Goal: Book appointment/travel/reservation

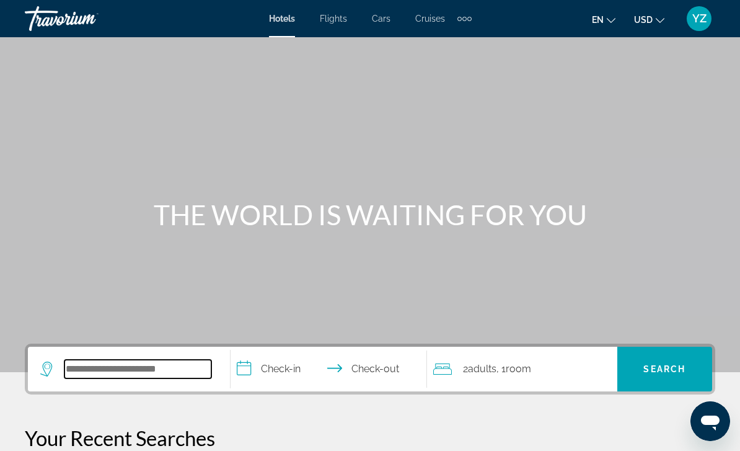
click at [171, 368] on input "Search hotel destination" at bounding box center [137, 369] width 147 height 19
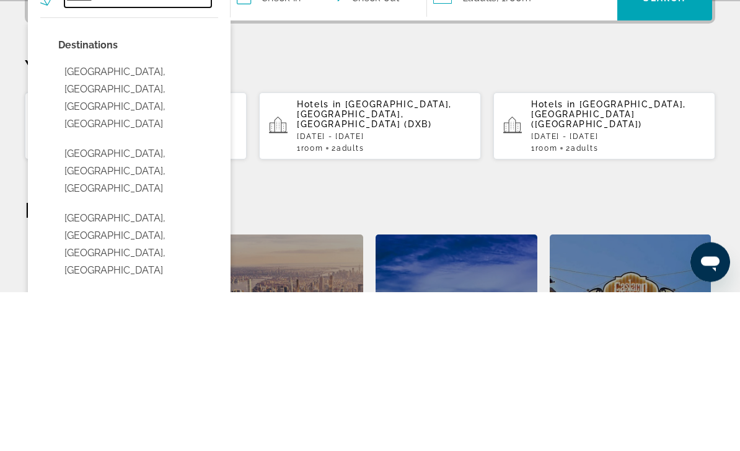
scroll to position [212, 0]
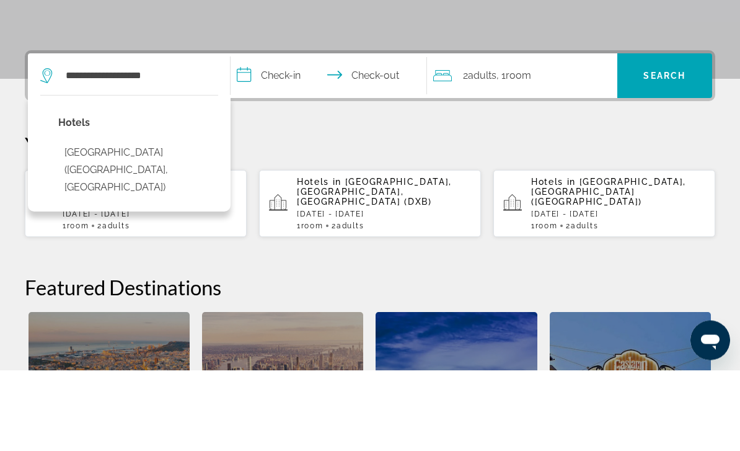
click at [151, 222] on button "Liberty Central Nha Trang Hotel (Nha Trang, VN)" at bounding box center [138, 251] width 160 height 58
type input "**********"
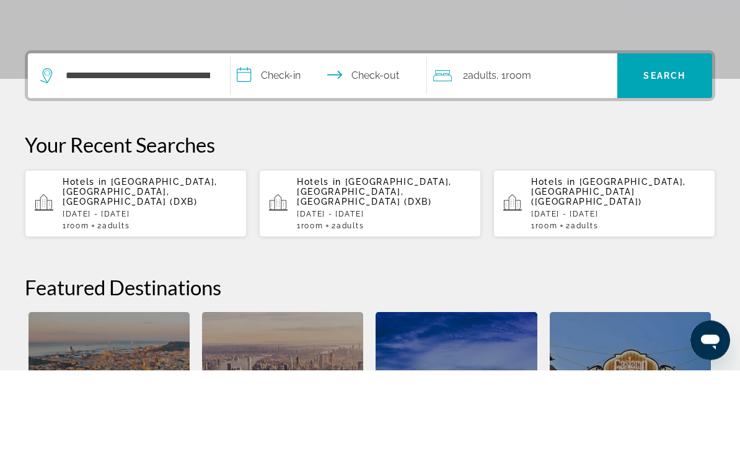
click at [260, 135] on input "**********" at bounding box center [332, 159] width 202 height 48
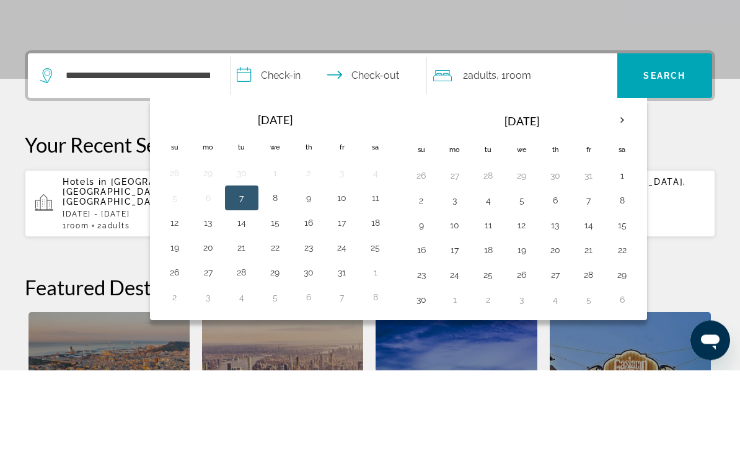
scroll to position [303, 0]
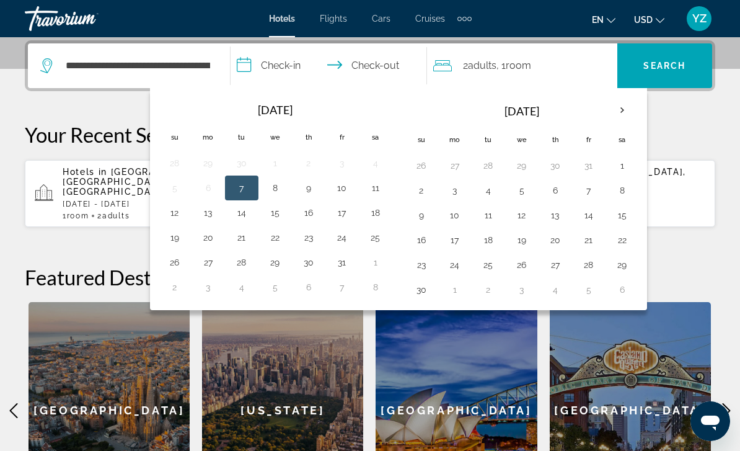
click at [617, 109] on th "Next month" at bounding box center [622, 110] width 33 height 27
click at [421, 190] on button "7" at bounding box center [422, 190] width 20 height 17
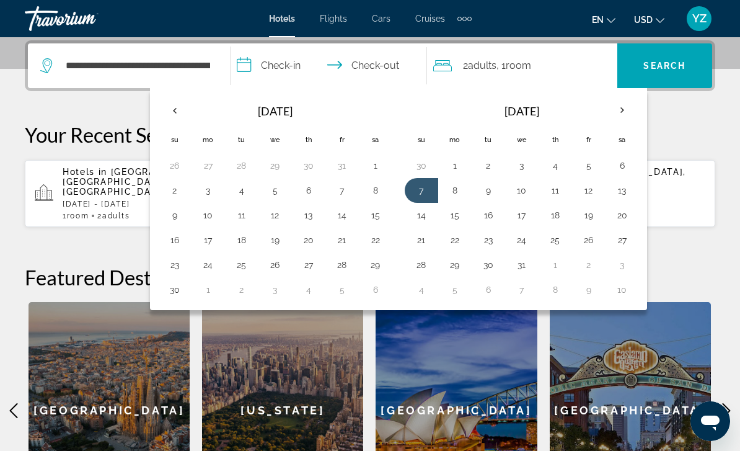
click at [458, 189] on button "8" at bounding box center [455, 190] width 20 height 17
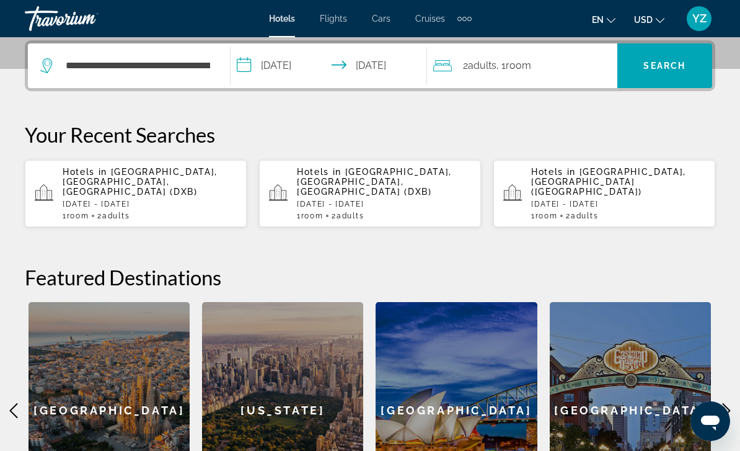
click at [242, 63] on input "**********" at bounding box center [332, 67] width 202 height 48
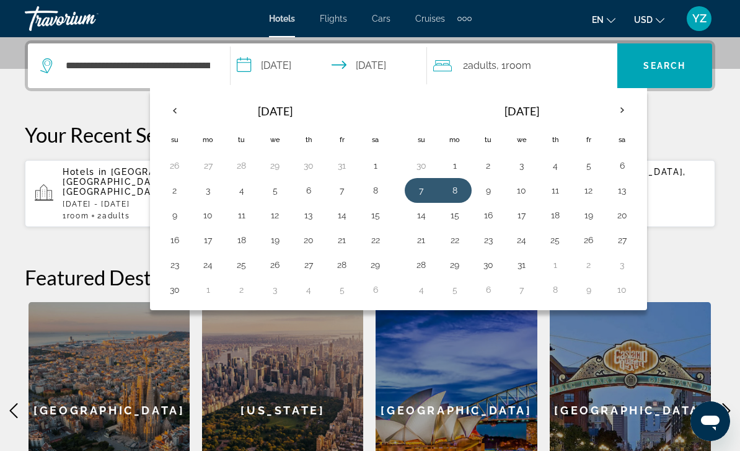
click at [456, 187] on button "8" at bounding box center [455, 190] width 20 height 17
click at [426, 236] on button "21" at bounding box center [422, 239] width 20 height 17
type input "**********"
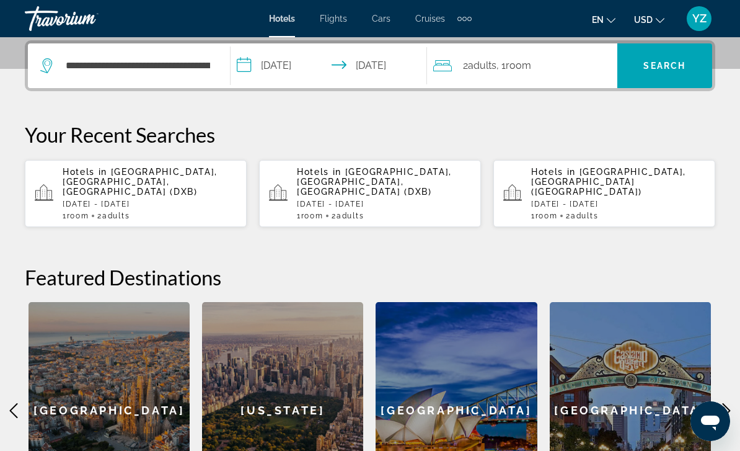
click at [661, 66] on span "Search" at bounding box center [665, 66] width 42 height 10
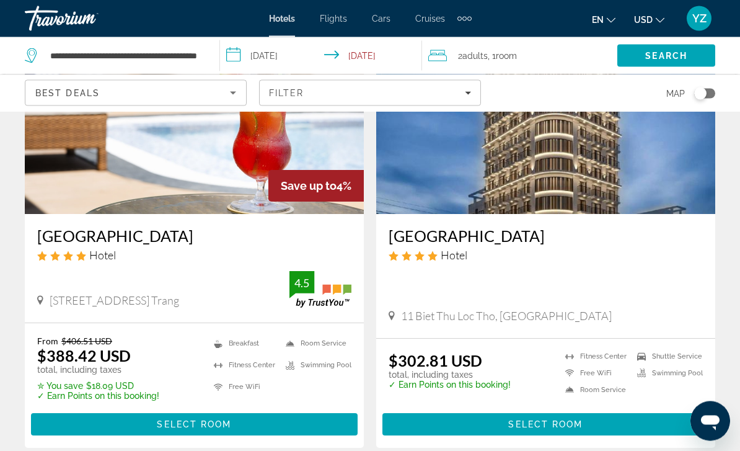
scroll to position [140, 0]
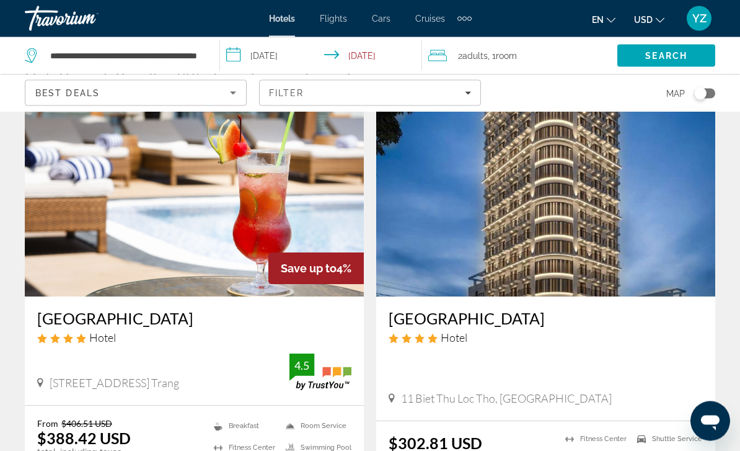
click at [307, 202] on img "Main content" at bounding box center [194, 198] width 339 height 198
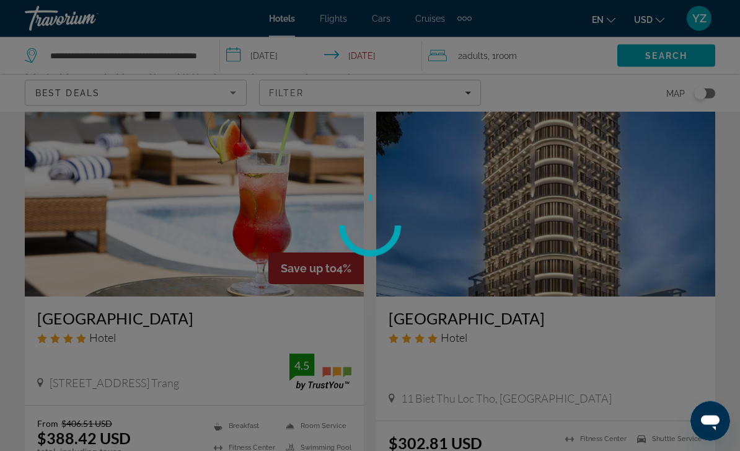
scroll to position [57, 0]
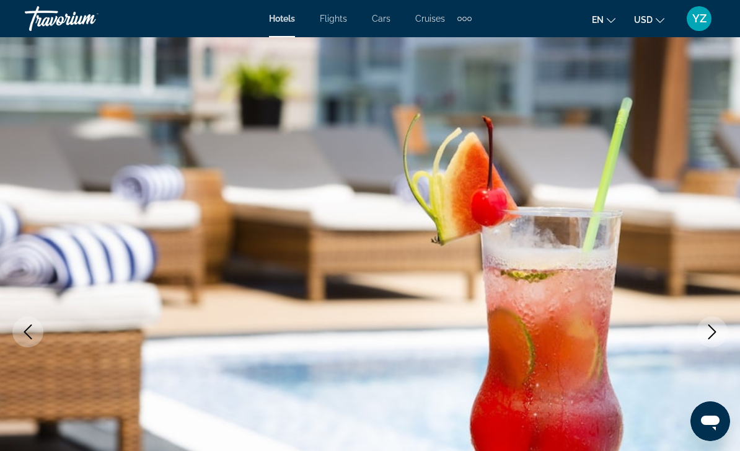
click at [713, 344] on button "Next image" at bounding box center [712, 331] width 31 height 31
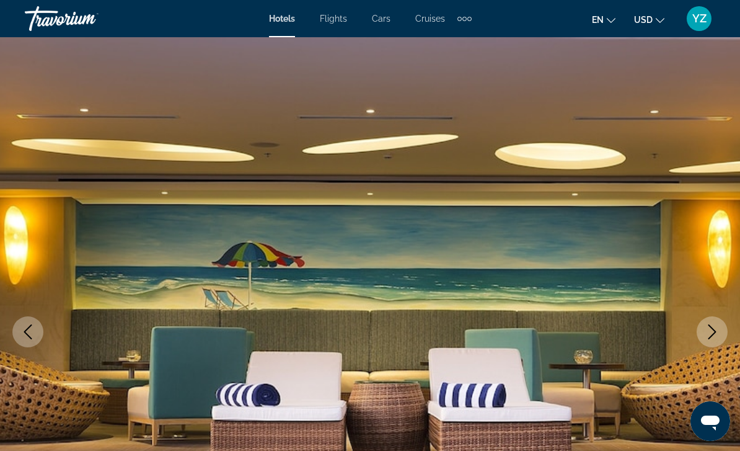
click at [714, 339] on button "Next image" at bounding box center [712, 331] width 31 height 31
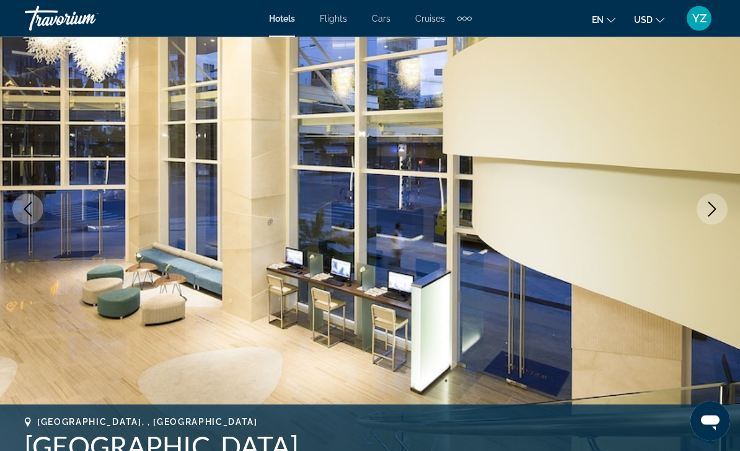
scroll to position [115, 0]
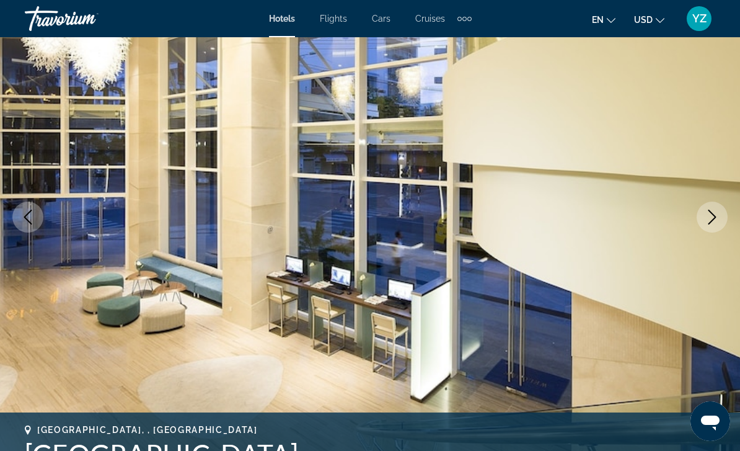
click at [716, 219] on icon "Next image" at bounding box center [712, 217] width 15 height 15
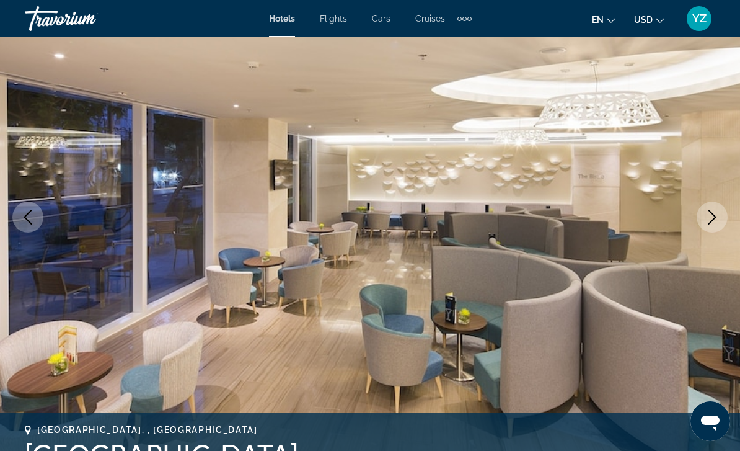
click at [710, 231] on button "Next image" at bounding box center [712, 217] width 31 height 31
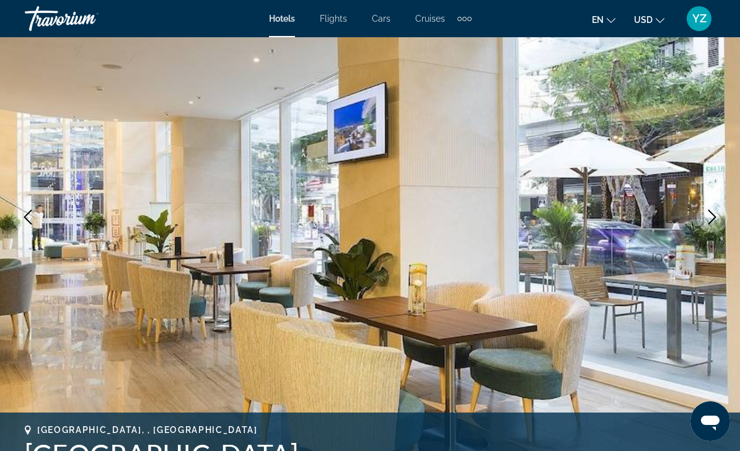
click at [714, 220] on icon "Next image" at bounding box center [712, 217] width 15 height 15
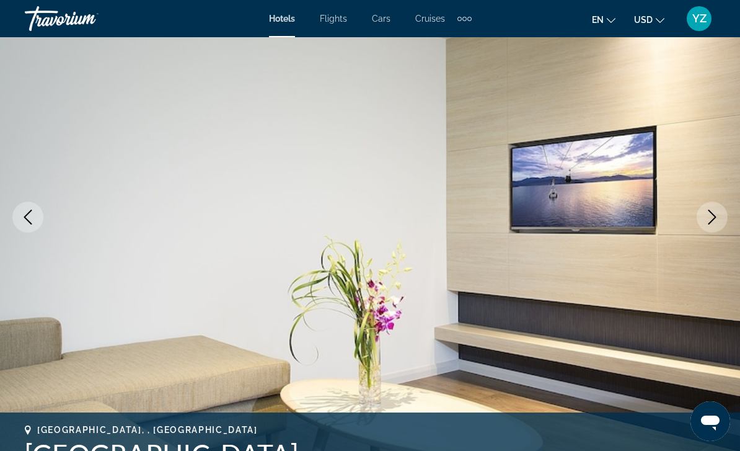
click at [710, 223] on icon "Next image" at bounding box center [713, 217] width 8 height 15
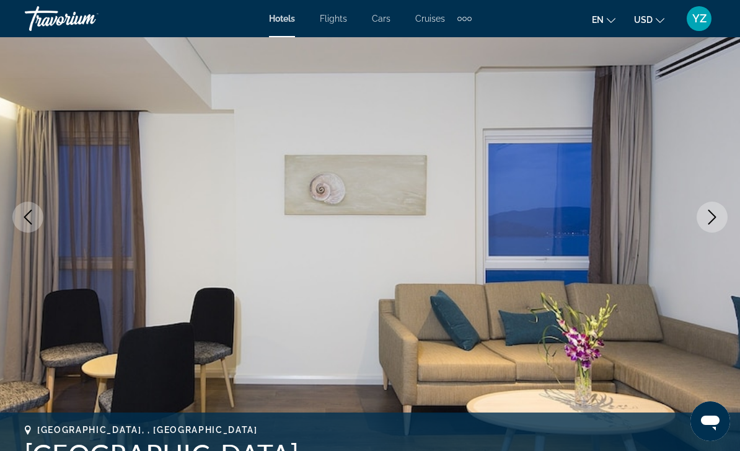
click at [716, 221] on icon "Next image" at bounding box center [712, 217] width 15 height 15
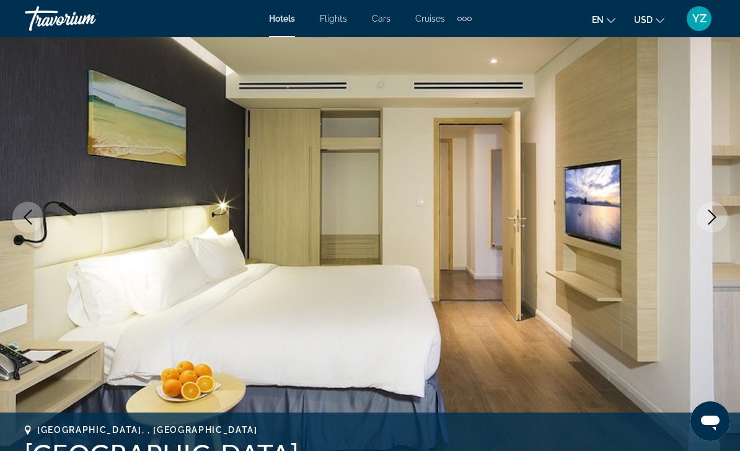
click at [713, 221] on icon "Next image" at bounding box center [713, 217] width 8 height 15
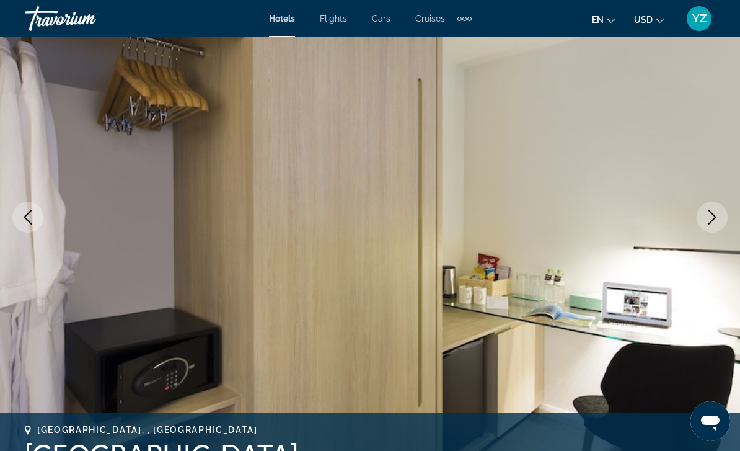
click at [711, 222] on icon "Next image" at bounding box center [713, 217] width 8 height 15
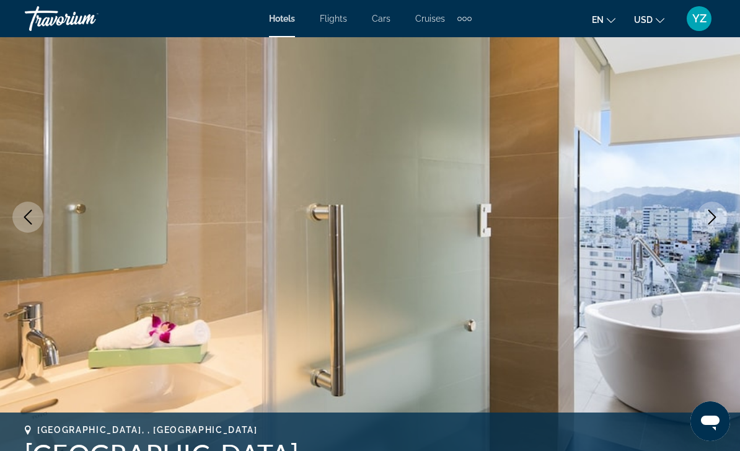
click at [710, 223] on icon "Next image" at bounding box center [713, 217] width 8 height 15
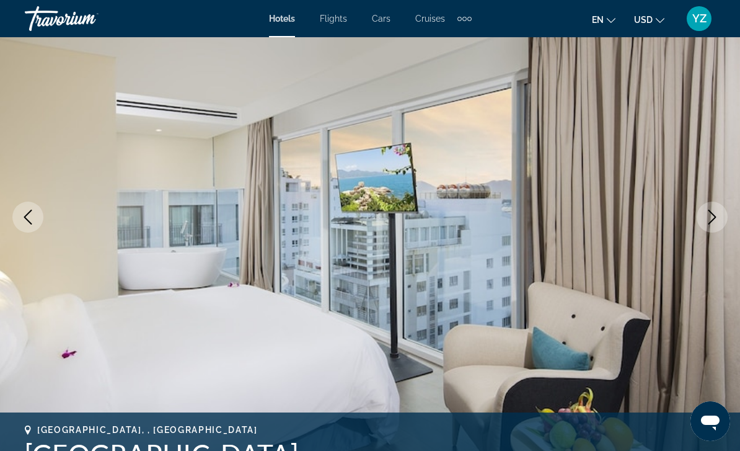
click at [705, 226] on button "Next image" at bounding box center [712, 217] width 31 height 31
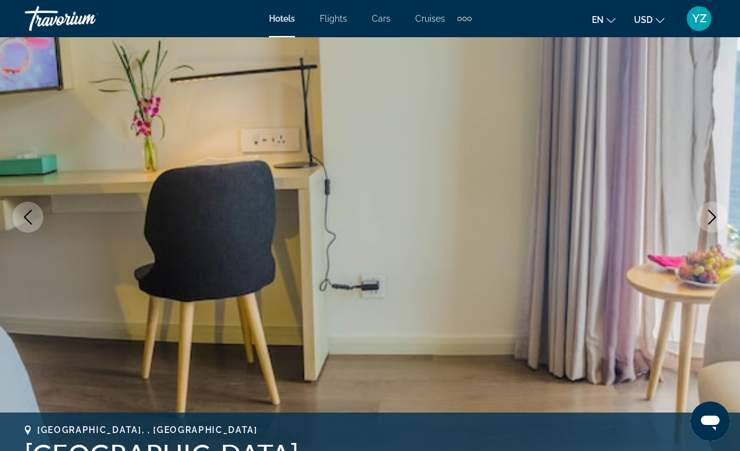
click at [711, 220] on icon "Next image" at bounding box center [712, 217] width 15 height 15
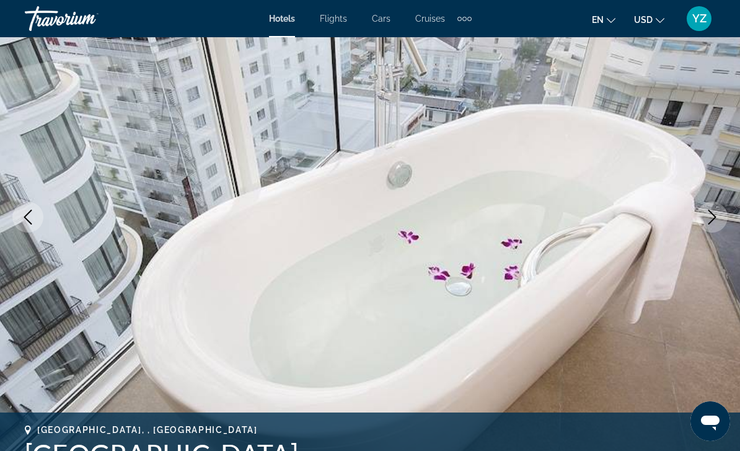
click at [713, 216] on icon "Next image" at bounding box center [712, 217] width 15 height 15
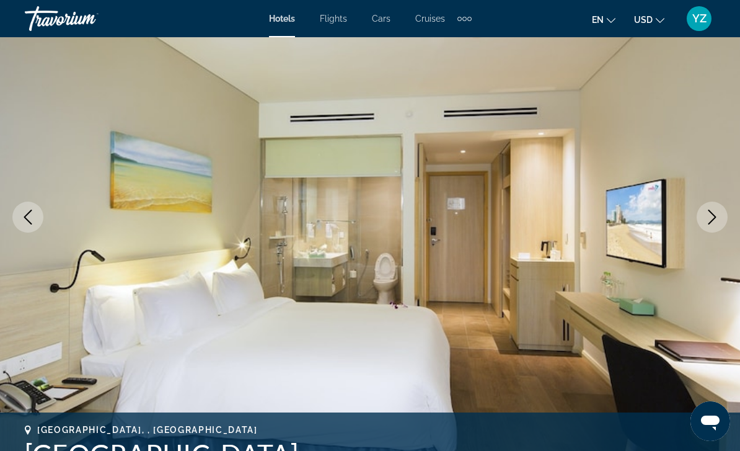
click at [711, 214] on icon "Next image" at bounding box center [712, 217] width 15 height 15
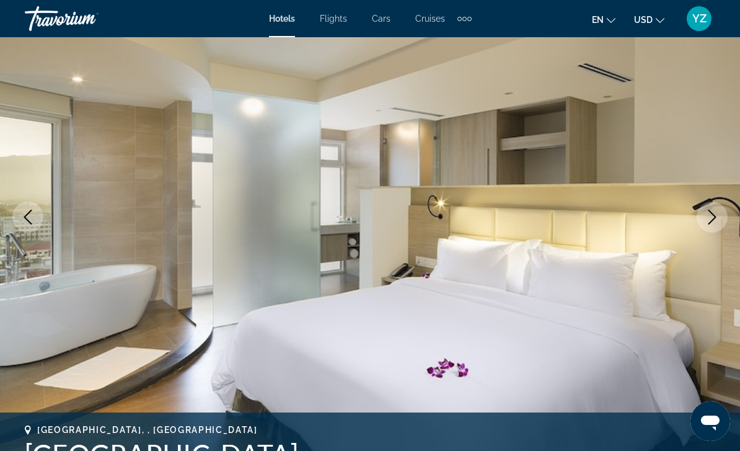
click at [712, 217] on icon "Next image" at bounding box center [712, 217] width 15 height 15
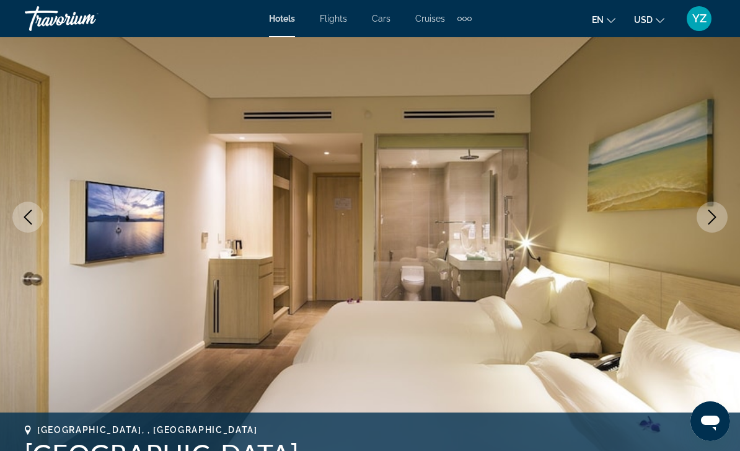
click at [713, 216] on icon "Next image" at bounding box center [712, 217] width 15 height 15
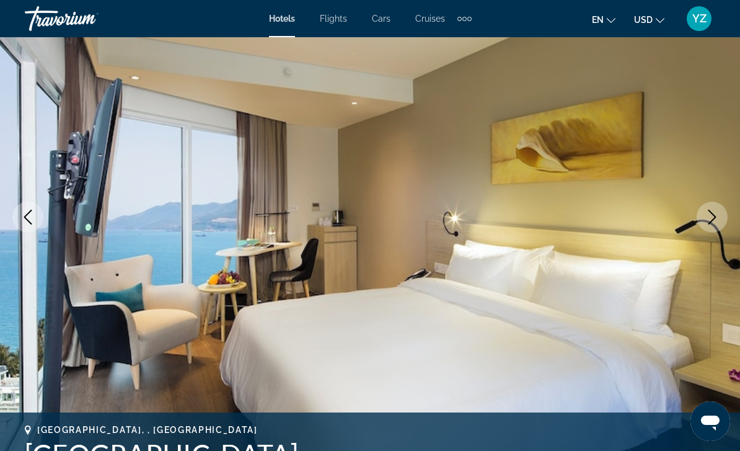
click at [711, 220] on icon "Next image" at bounding box center [712, 217] width 15 height 15
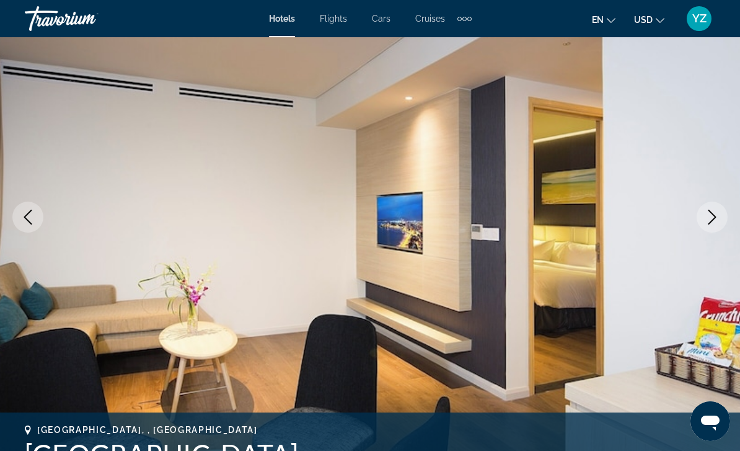
click at [711, 220] on icon "Next image" at bounding box center [712, 217] width 15 height 15
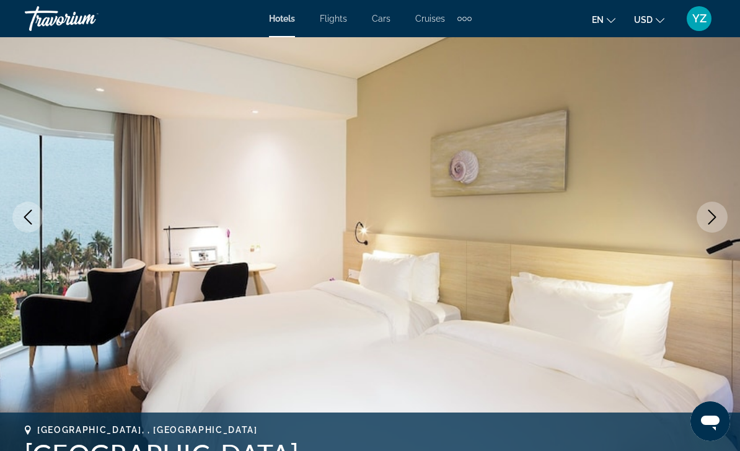
click at [711, 220] on icon "Next image" at bounding box center [712, 217] width 15 height 15
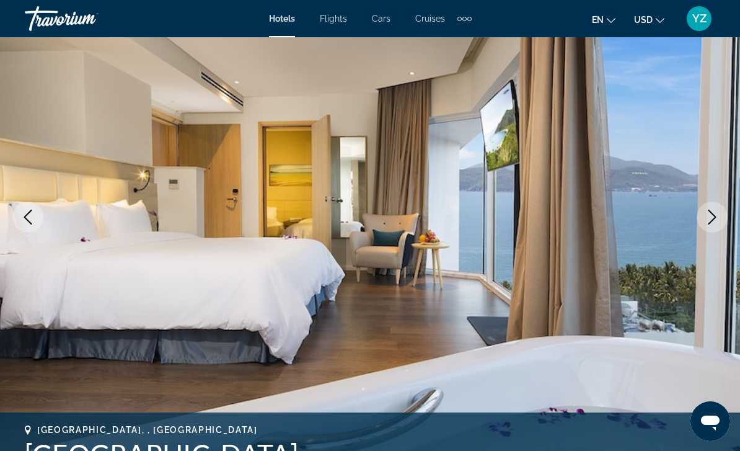
click at [713, 218] on icon "Next image" at bounding box center [712, 217] width 15 height 15
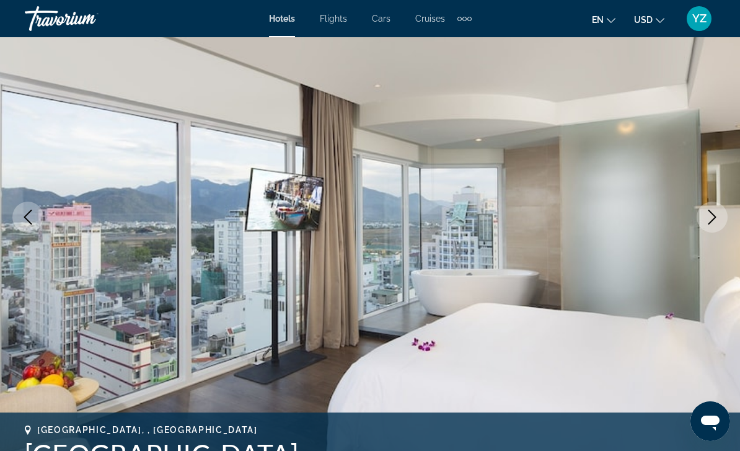
click at [715, 218] on icon "Next image" at bounding box center [713, 217] width 8 height 15
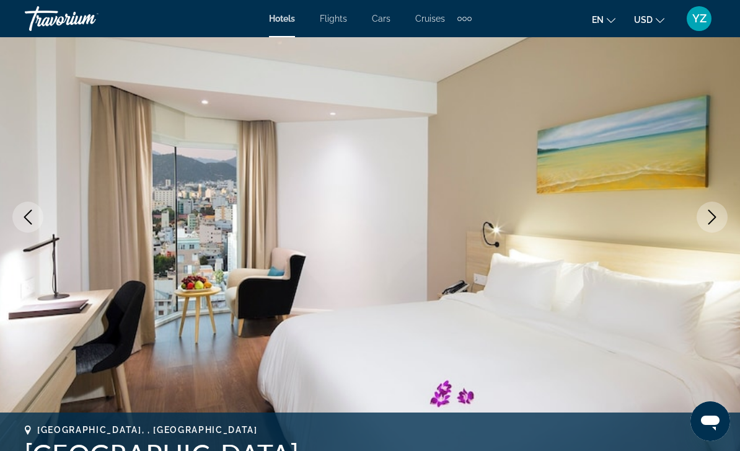
click at [713, 218] on icon "Next image" at bounding box center [712, 217] width 15 height 15
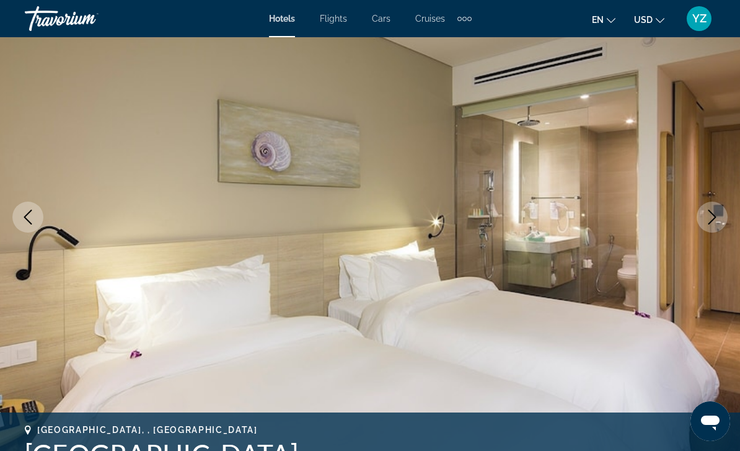
click at [720, 210] on button "Next image" at bounding box center [712, 217] width 31 height 31
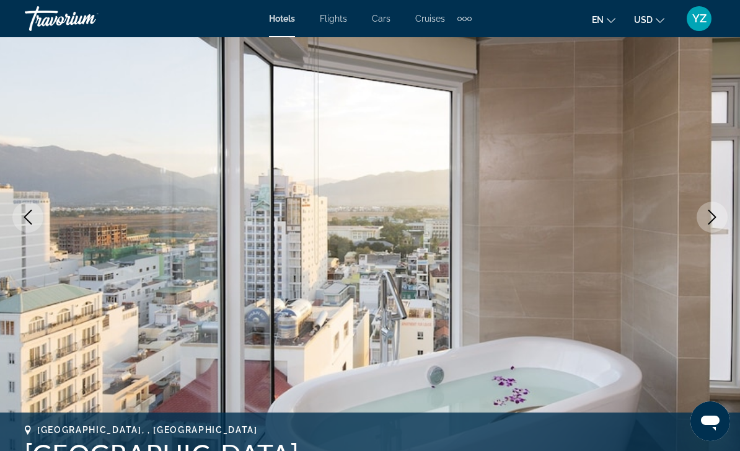
click at [714, 213] on icon "Next image" at bounding box center [712, 217] width 15 height 15
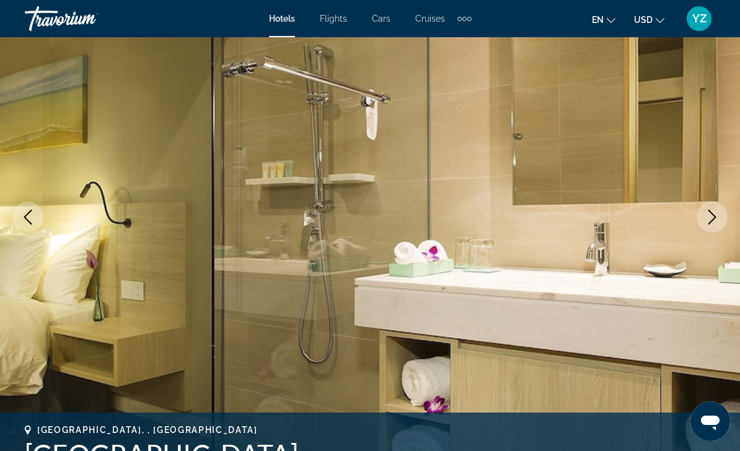
click at [714, 215] on icon "Next image" at bounding box center [713, 217] width 8 height 15
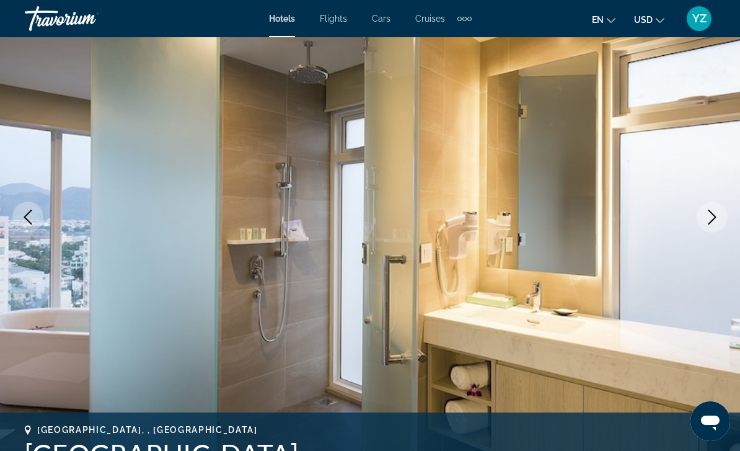
click at [719, 210] on icon "Next image" at bounding box center [712, 217] width 15 height 15
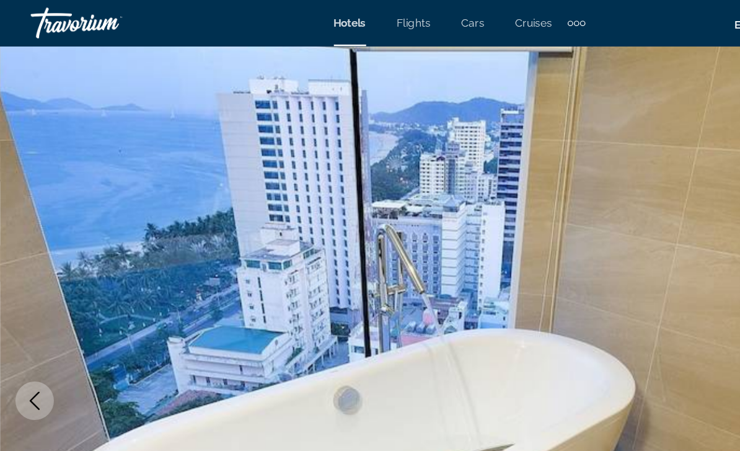
scroll to position [0, 0]
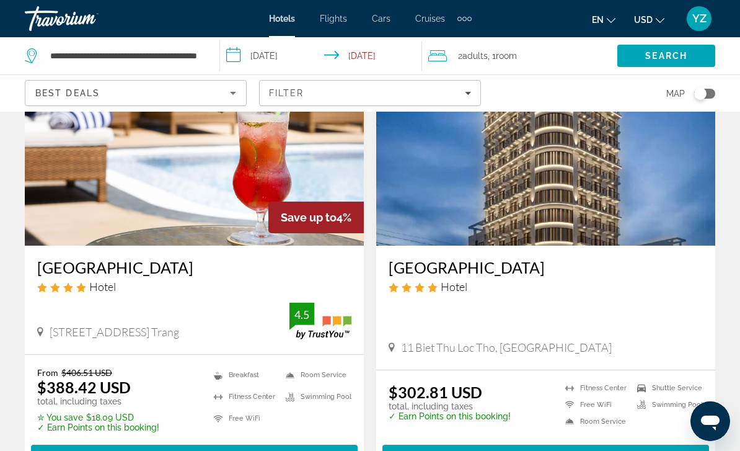
scroll to position [107, 0]
click at [249, 450] on span "Main content" at bounding box center [194, 457] width 327 height 30
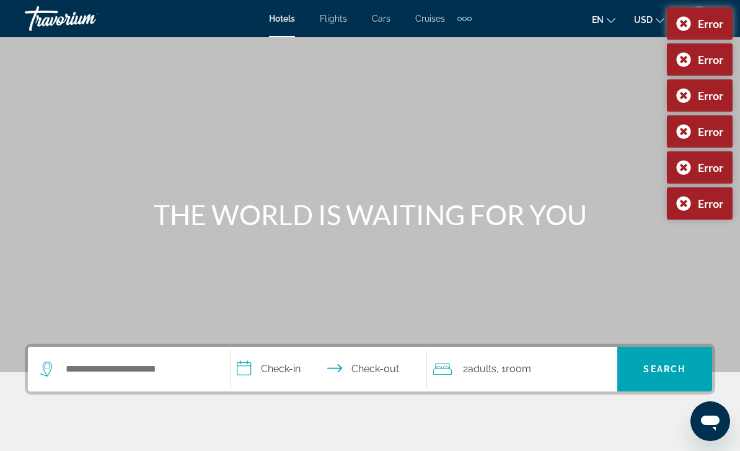
click at [684, 22] on div "Error" at bounding box center [700, 23] width 66 height 32
click at [685, 22] on div "Error" at bounding box center [700, 23] width 66 height 32
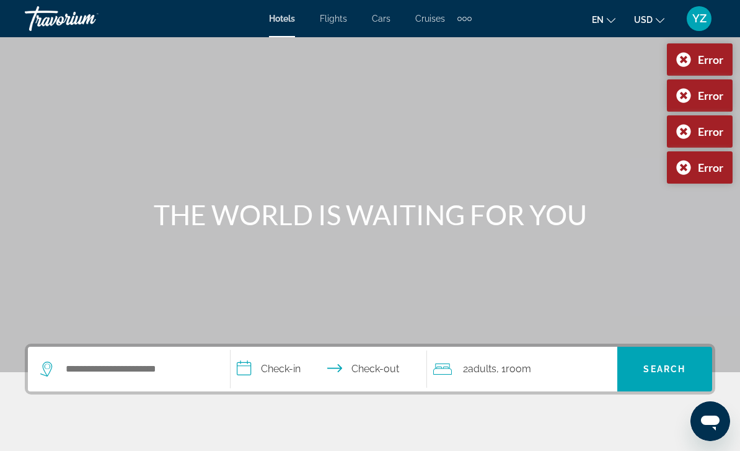
click at [687, 19] on div "Error" at bounding box center [700, 23] width 66 height 32
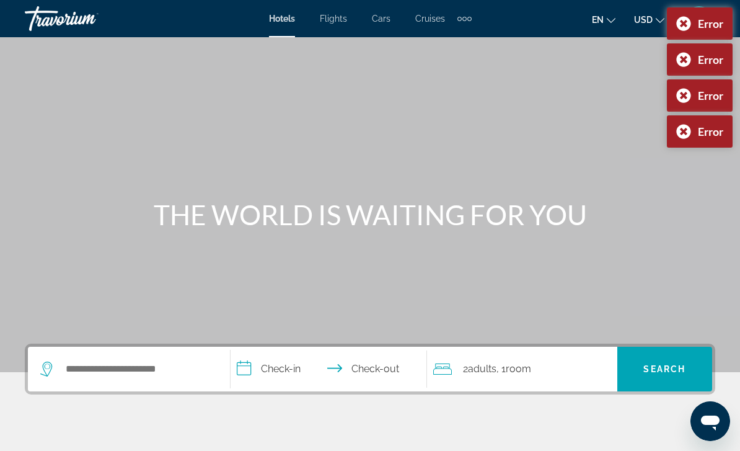
click at [686, 19] on div "Error" at bounding box center [700, 23] width 66 height 32
click at [683, 43] on div "Error" at bounding box center [700, 59] width 66 height 32
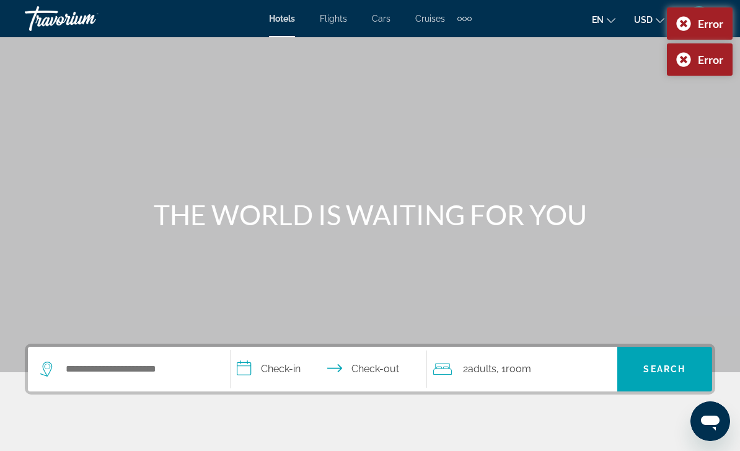
click at [682, 20] on div "Error" at bounding box center [700, 23] width 66 height 32
click at [684, 20] on div "Error" at bounding box center [700, 23] width 66 height 32
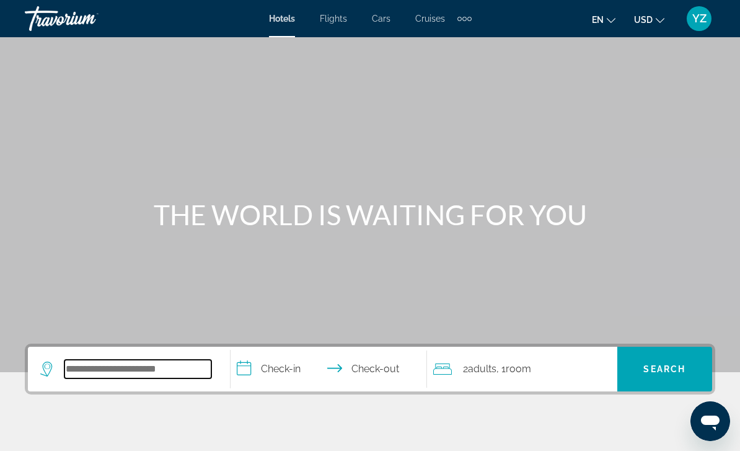
click at [185, 366] on input "Search hotel destination" at bounding box center [137, 369] width 147 height 19
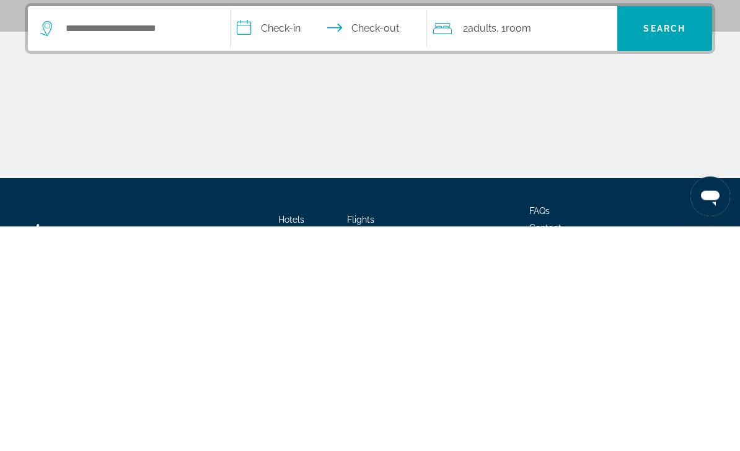
click at [613, 310] on div "Main content" at bounding box center [370, 356] width 691 height 93
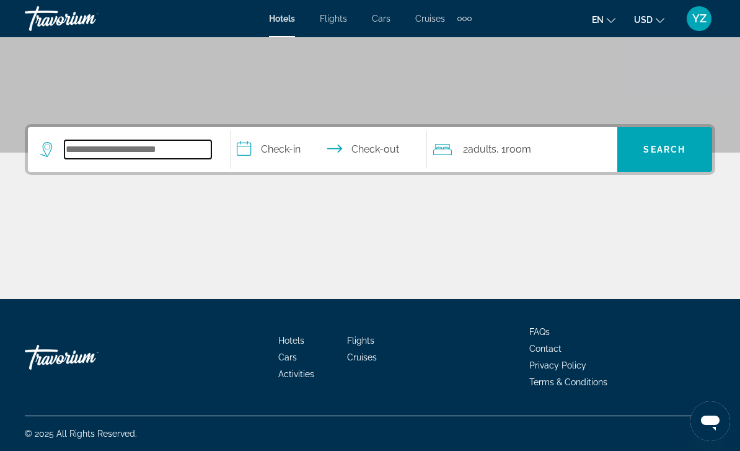
click at [176, 154] on input "Search hotel destination" at bounding box center [137, 149] width 147 height 19
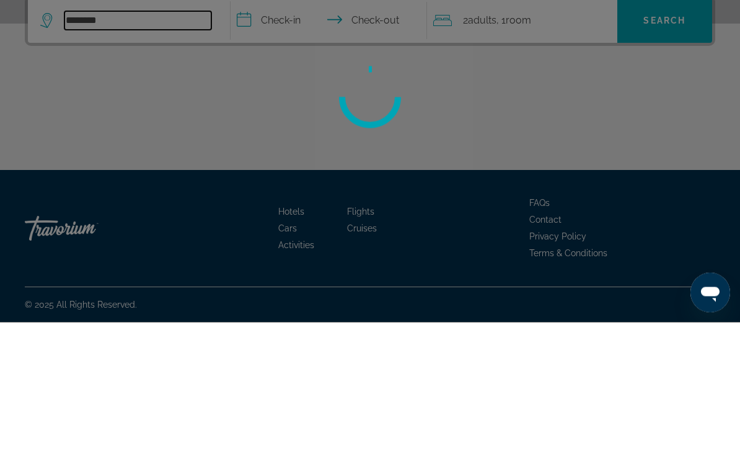
scroll to position [178, 0]
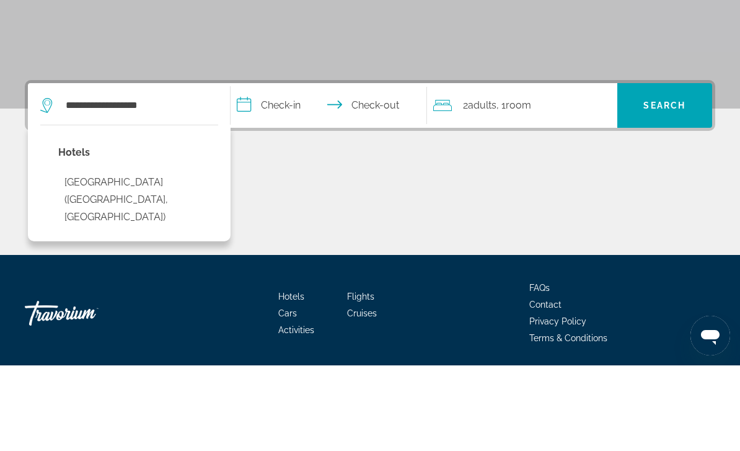
click at [195, 256] on button "Liberty Central Nha Trang Hotel (Nha Trang, VN)" at bounding box center [138, 285] width 160 height 58
type input "**********"
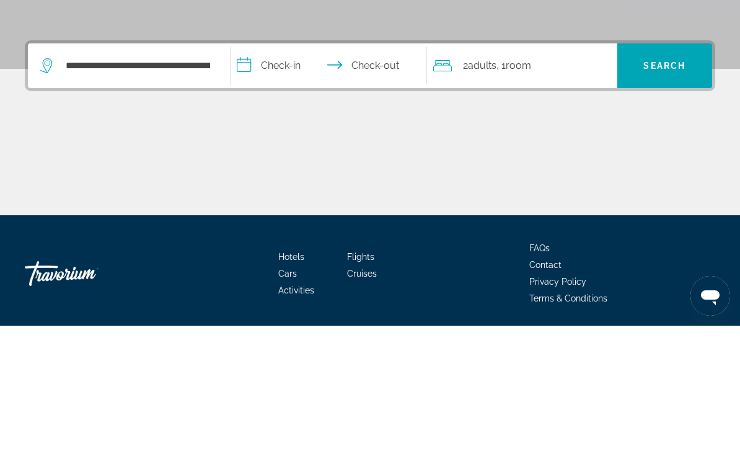
click at [253, 169] on input "**********" at bounding box center [332, 193] width 202 height 48
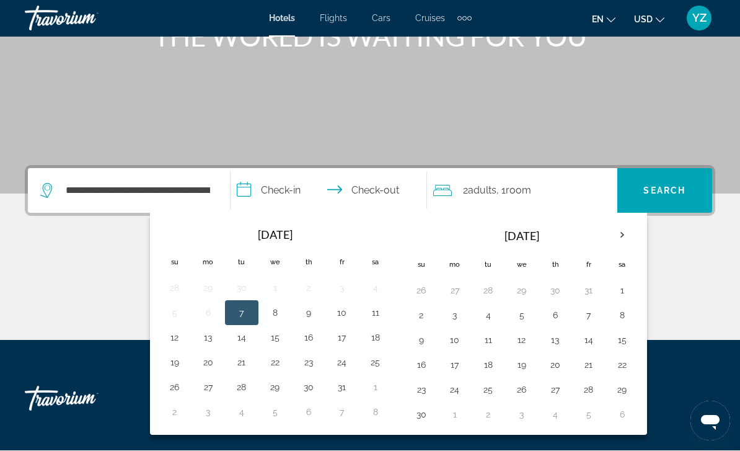
click at [280, 306] on button "8" at bounding box center [275, 313] width 20 height 17
click at [247, 359] on button "21" at bounding box center [242, 362] width 20 height 17
type input "**********"
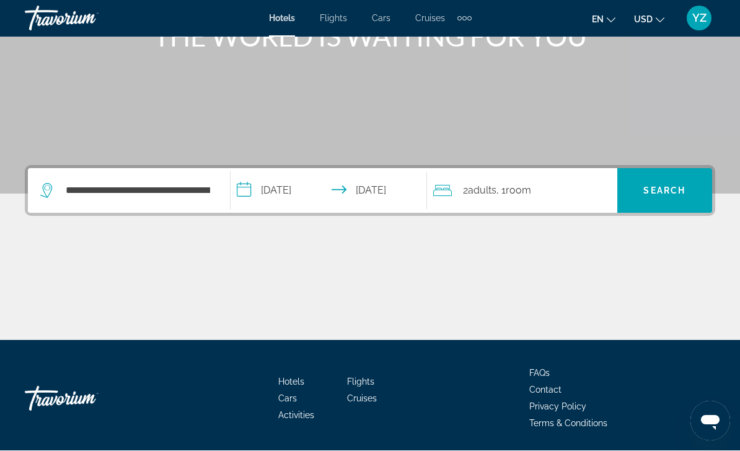
click at [656, 182] on span "Search" at bounding box center [665, 191] width 95 height 30
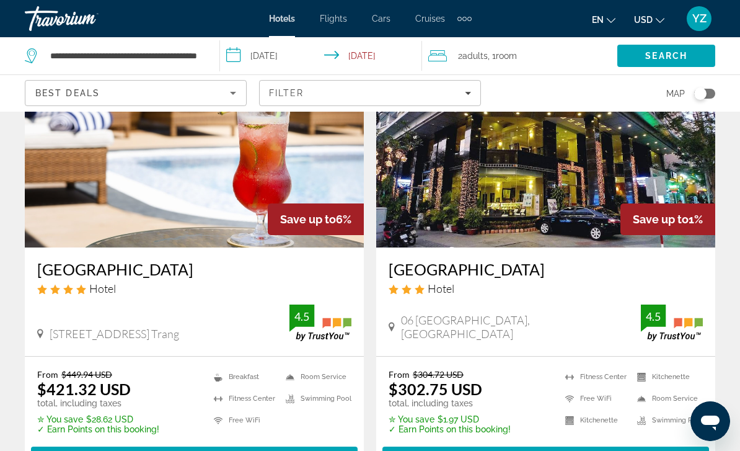
scroll to position [109, 0]
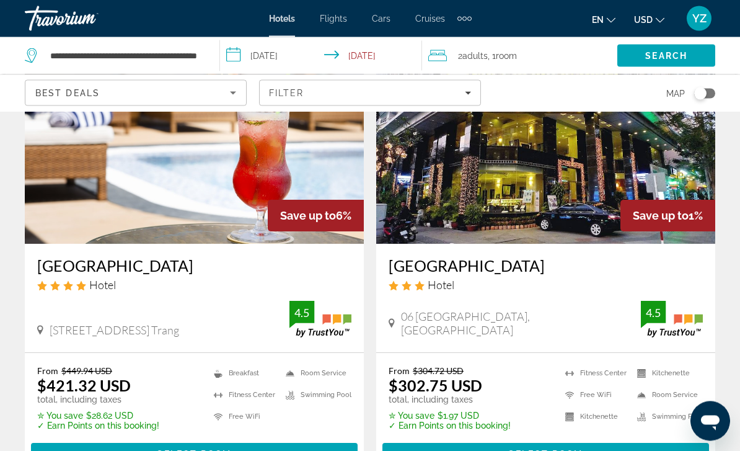
click at [238, 450] on span "Main content" at bounding box center [194, 455] width 327 height 30
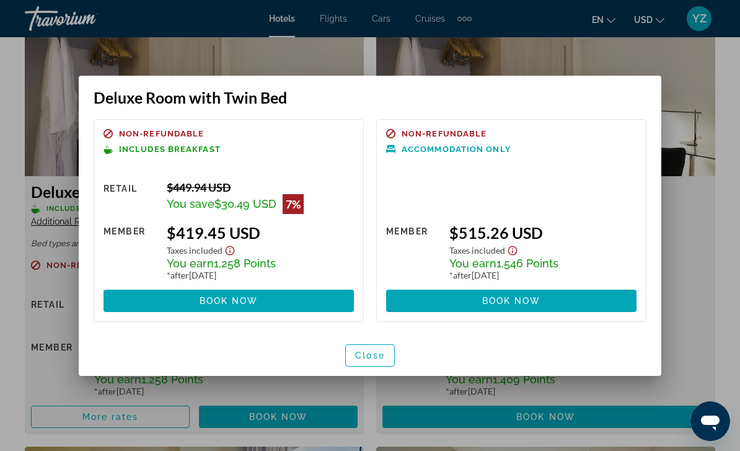
click at [698, 118] on div at bounding box center [370, 225] width 740 height 451
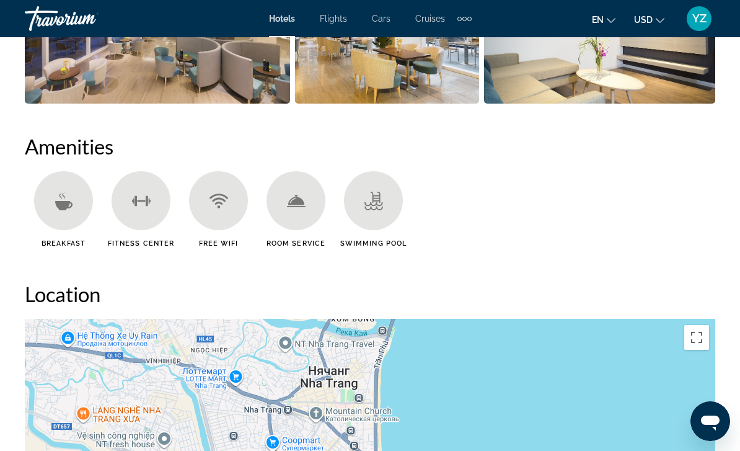
scroll to position [1142, 0]
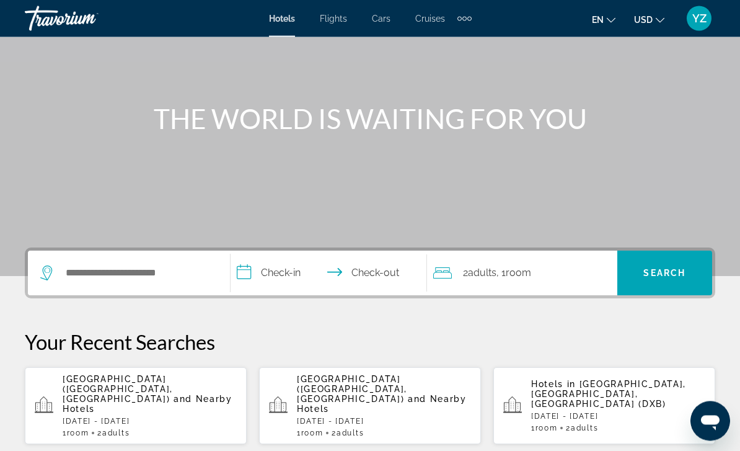
scroll to position [96, 0]
click at [419, 399] on p "Liberty Central Nha Trang Hotel (Nha Trang, VN) and Nearby Hotels" at bounding box center [384, 394] width 174 height 40
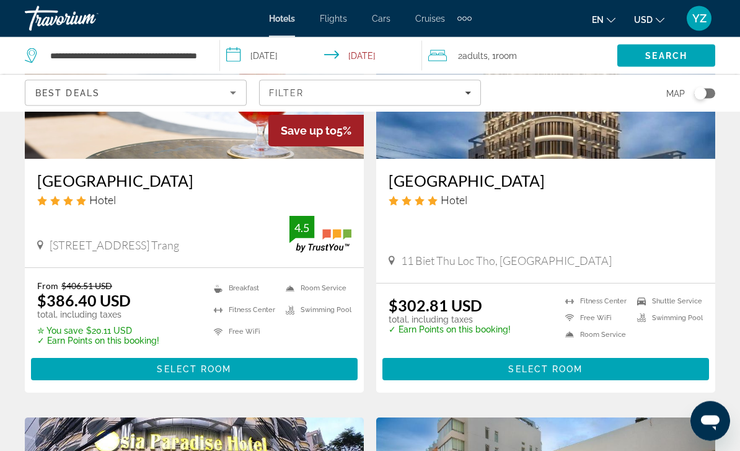
scroll to position [194, 0]
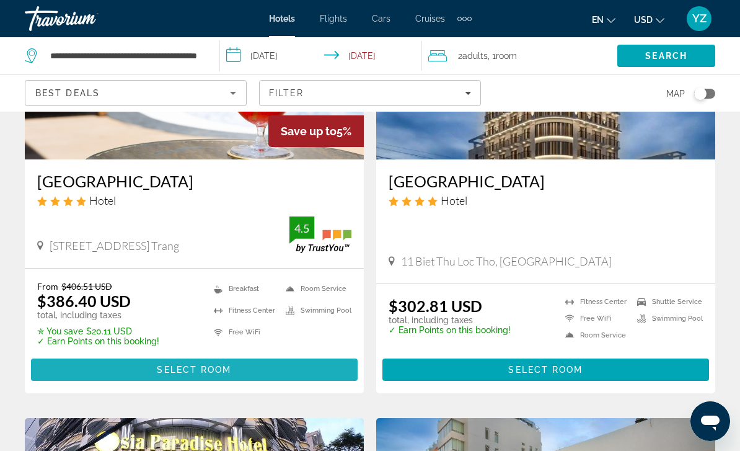
click at [257, 370] on span "Main content" at bounding box center [194, 370] width 327 height 30
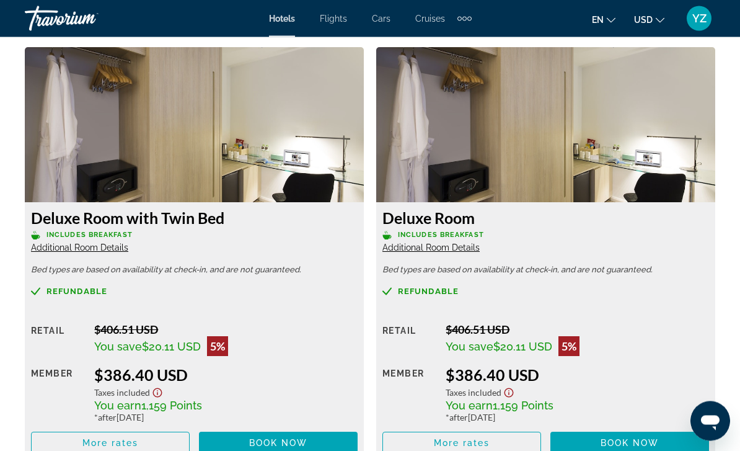
scroll to position [1926, 0]
click at [273, 132] on img "Main content" at bounding box center [194, 124] width 339 height 155
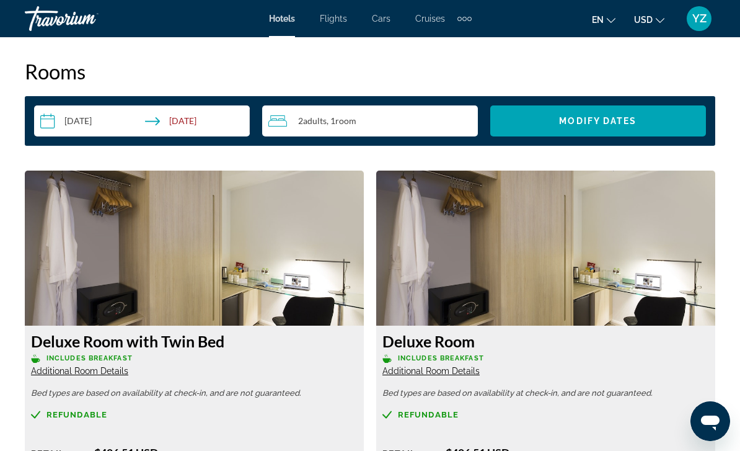
scroll to position [1795, 0]
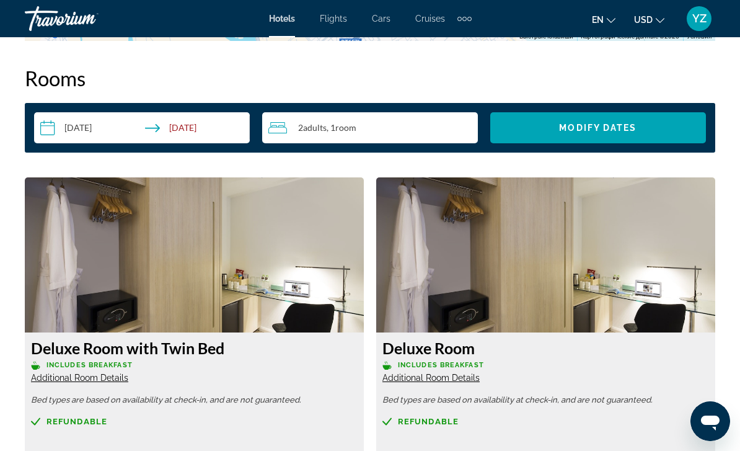
click at [272, 249] on img "Main content" at bounding box center [194, 254] width 339 height 155
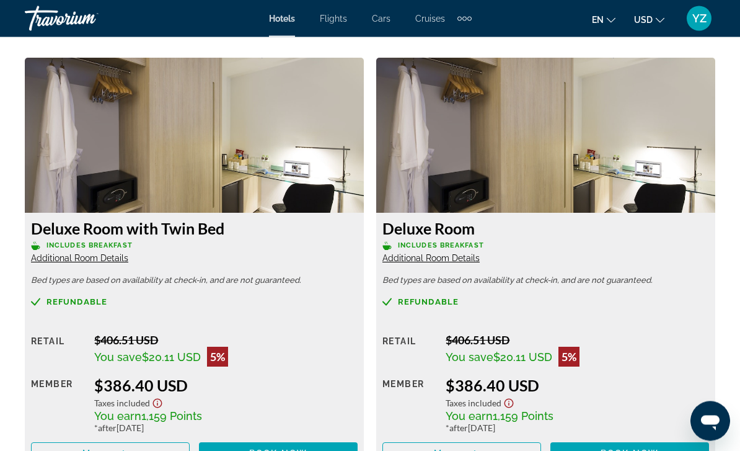
scroll to position [1915, 0]
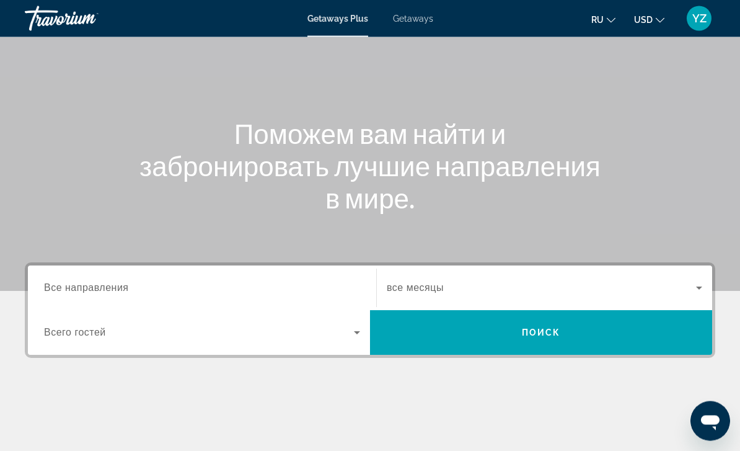
scroll to position [81, 0]
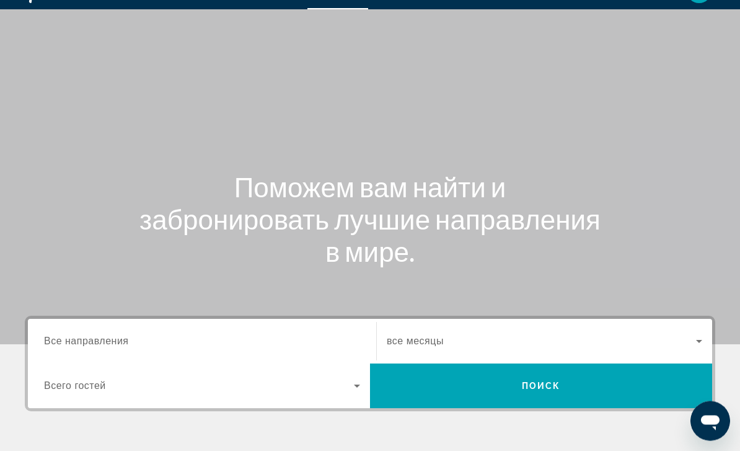
click at [315, 339] on input "Destination Все направления" at bounding box center [202, 342] width 316 height 15
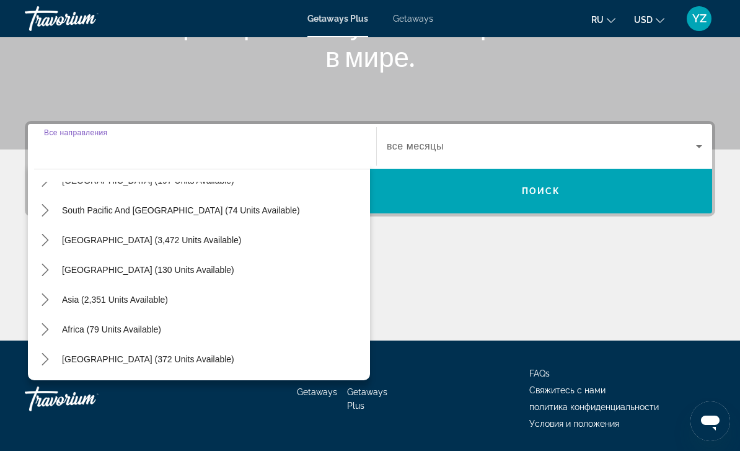
scroll to position [201, 0]
click at [47, 304] on icon "Toggle Asia (2,351 units available) submenu" at bounding box center [45, 299] width 12 height 12
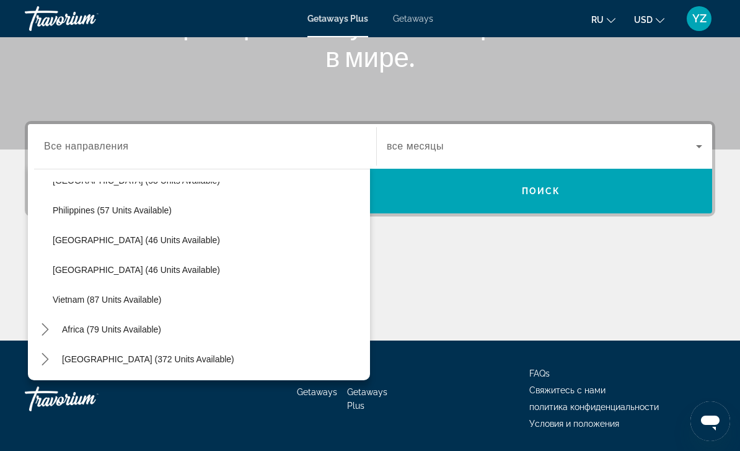
scroll to position [499, 0]
click at [109, 303] on span "Vietnam (87 units available)" at bounding box center [107, 300] width 109 height 10
type input "**********"
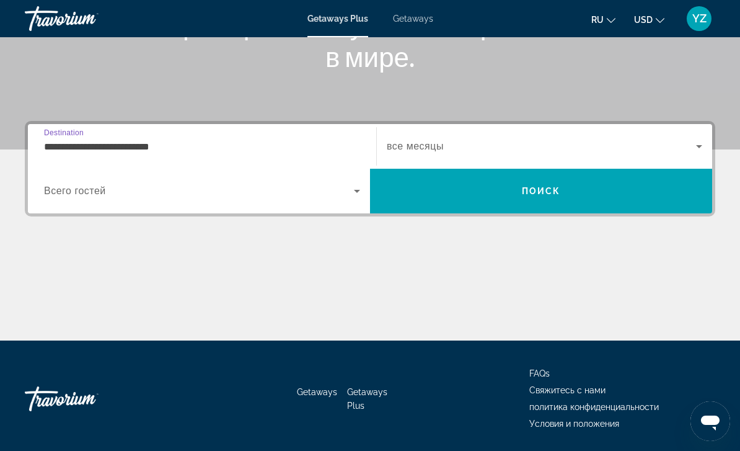
click at [356, 192] on icon "Search widget" at bounding box center [357, 191] width 6 height 3
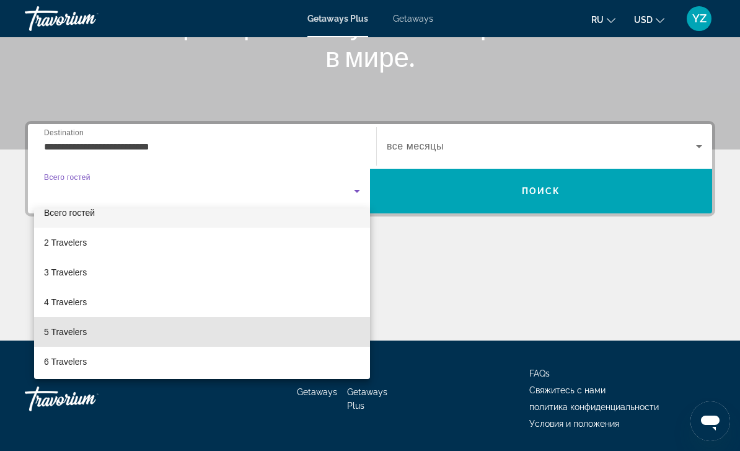
scroll to position [22, 0]
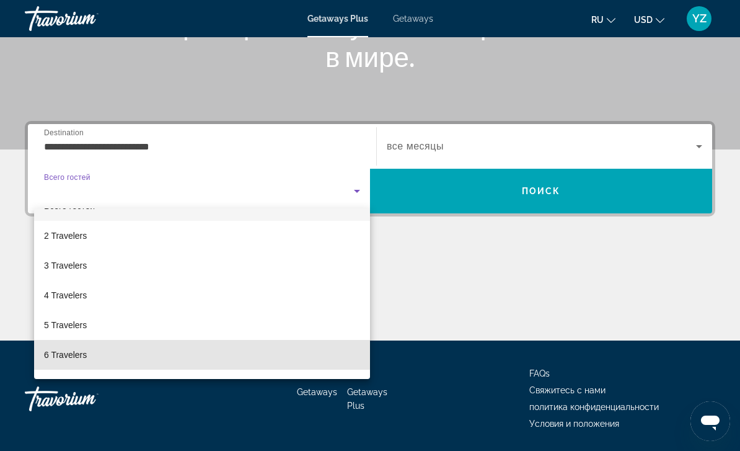
click at [283, 357] on mat-option "6 Travelers" at bounding box center [202, 355] width 336 height 30
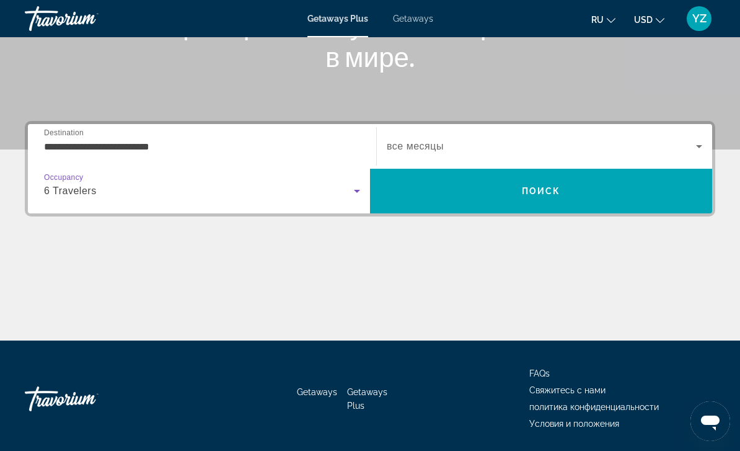
click at [696, 150] on icon "Search widget" at bounding box center [699, 146] width 15 height 15
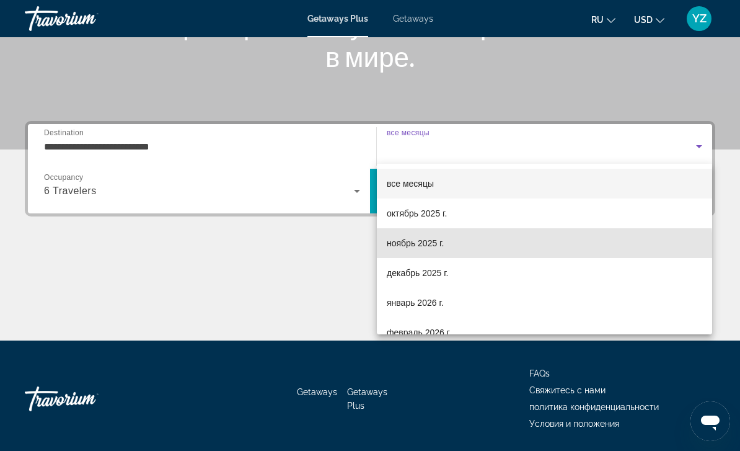
click at [423, 251] on mat-option "ноябрь 2025 г." at bounding box center [545, 243] width 336 height 30
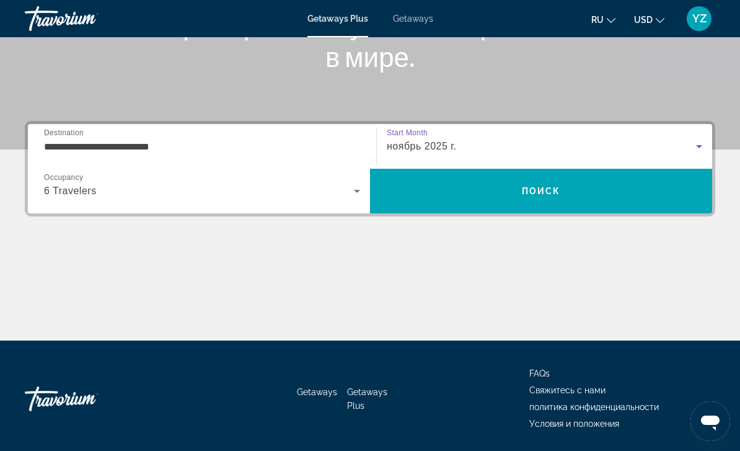
click at [571, 189] on span "Search" at bounding box center [541, 191] width 342 height 30
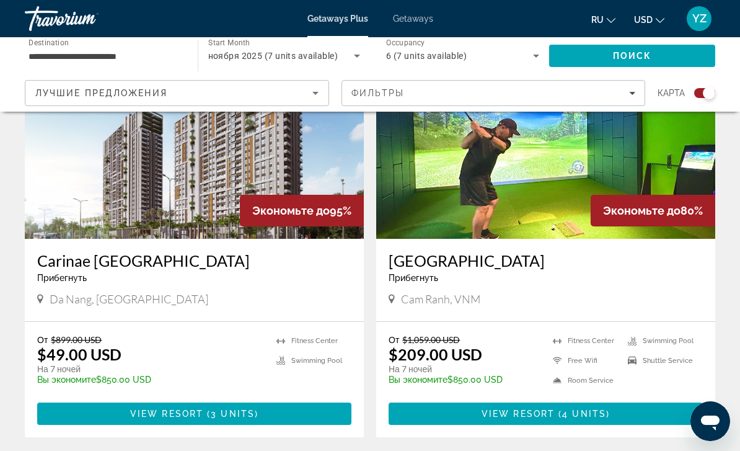
scroll to position [499, 0]
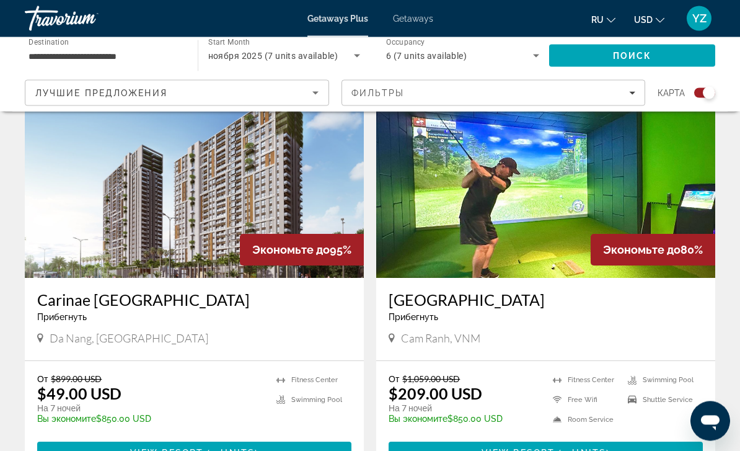
click at [566, 226] on img "Main content" at bounding box center [545, 179] width 339 height 198
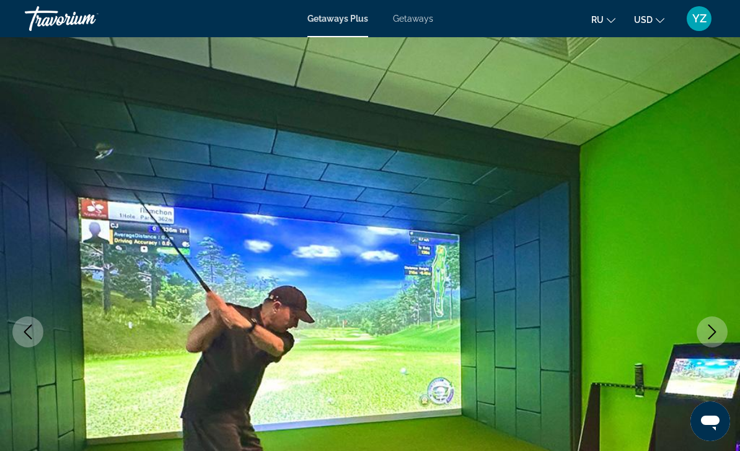
click at [719, 333] on icon "Next image" at bounding box center [712, 331] width 15 height 15
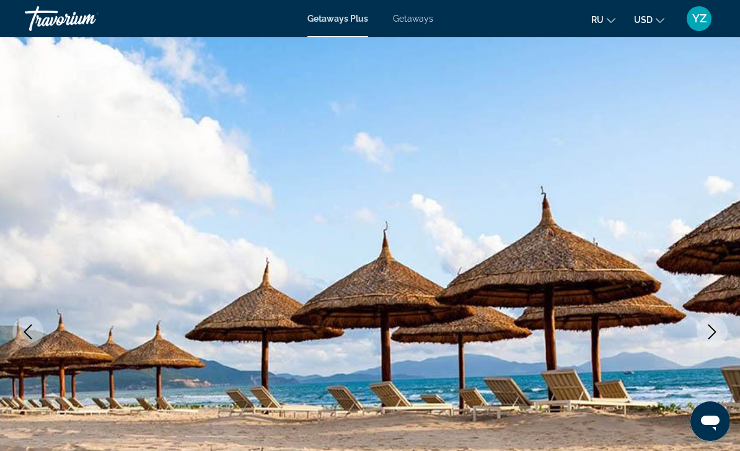
click at [713, 332] on icon "Next image" at bounding box center [712, 331] width 15 height 15
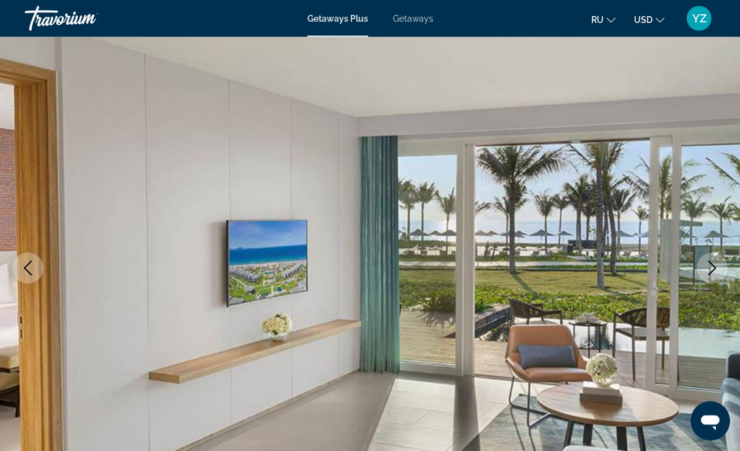
scroll to position [64, 0]
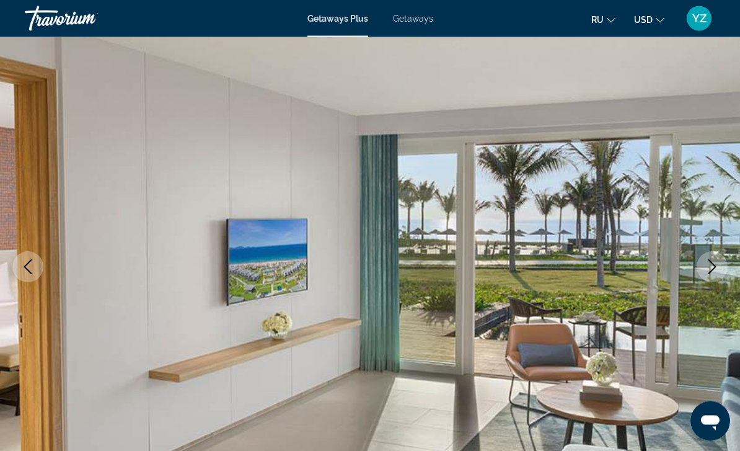
click at [710, 265] on icon "Next image" at bounding box center [712, 267] width 15 height 15
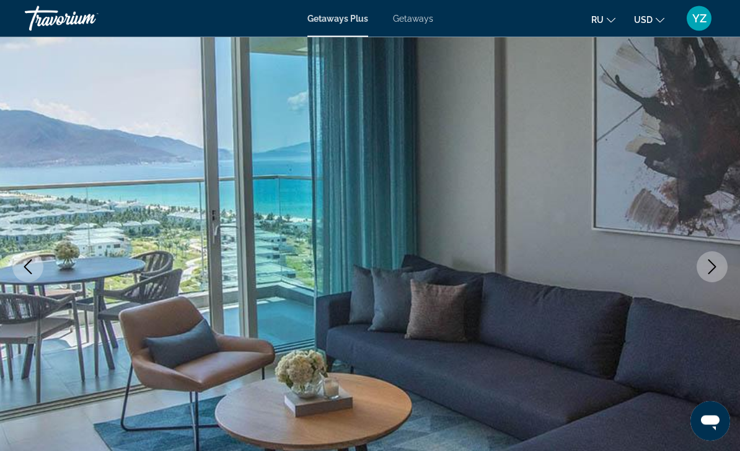
click at [709, 276] on button "Next image" at bounding box center [712, 267] width 31 height 31
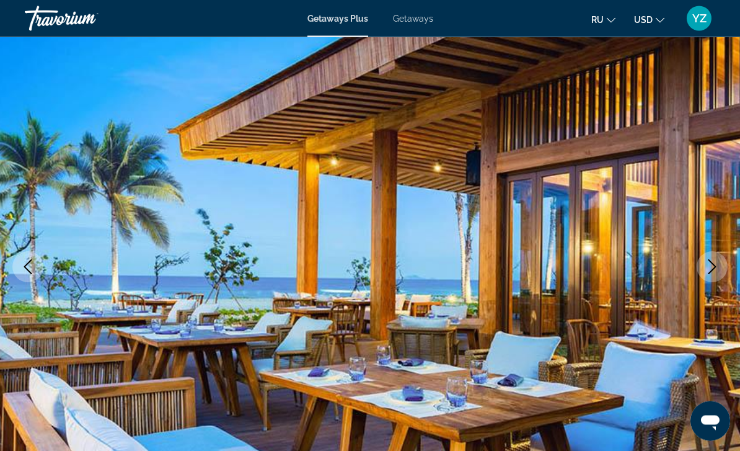
click at [715, 269] on icon "Next image" at bounding box center [712, 267] width 15 height 15
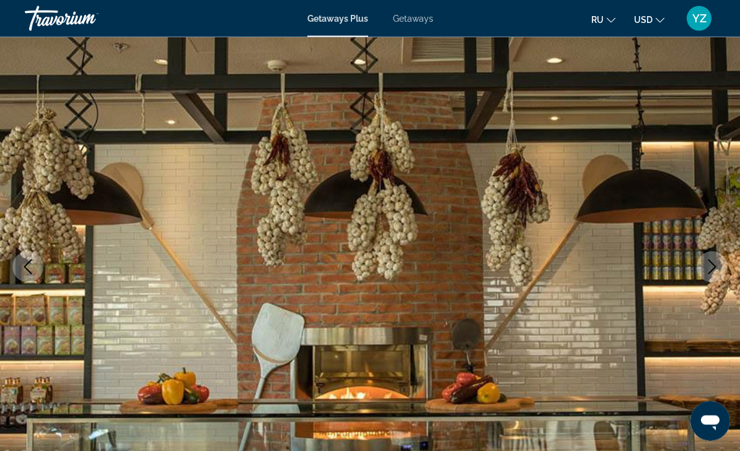
click at [709, 273] on icon "Next image" at bounding box center [713, 267] width 8 height 15
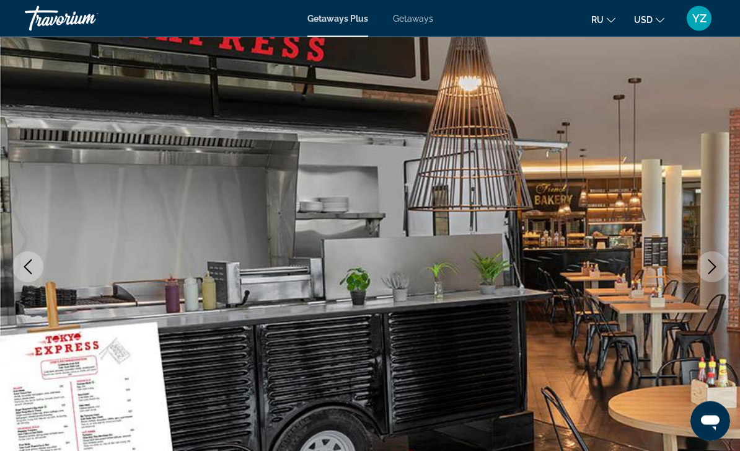
click at [709, 270] on icon "Next image" at bounding box center [712, 267] width 15 height 15
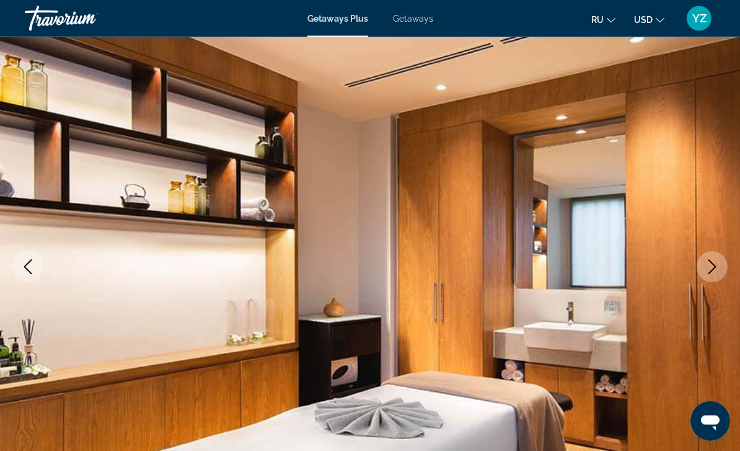
click at [719, 260] on icon "Next image" at bounding box center [712, 267] width 15 height 15
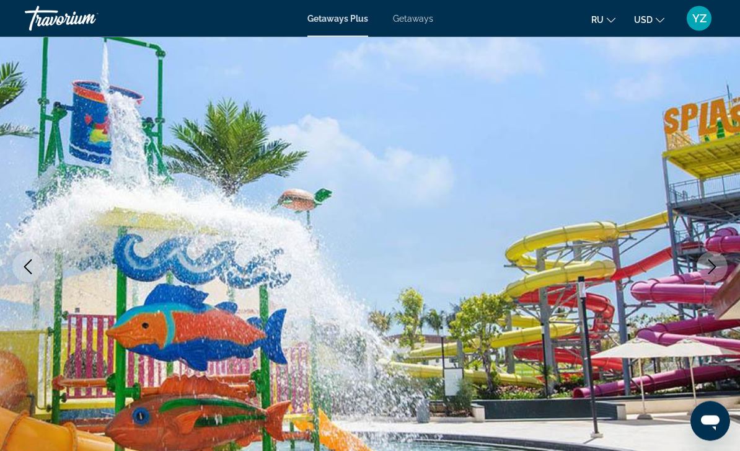
click at [718, 273] on icon "Next image" at bounding box center [712, 267] width 15 height 15
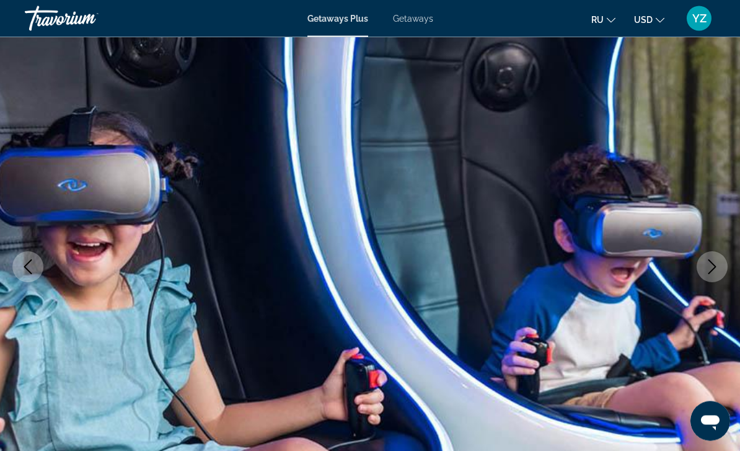
click at [717, 260] on icon "Next image" at bounding box center [712, 267] width 15 height 15
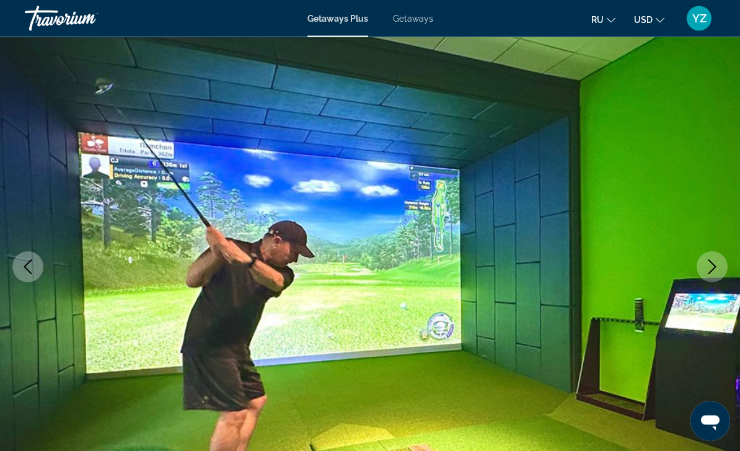
click at [705, 269] on button "Next image" at bounding box center [712, 267] width 31 height 31
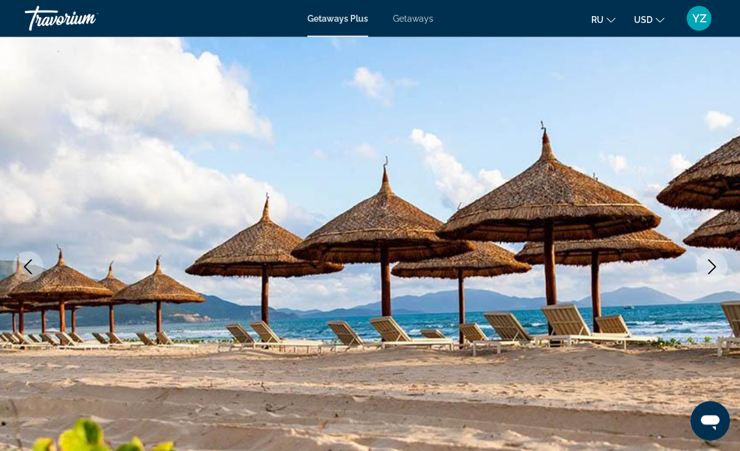
click at [708, 266] on icon "Next image" at bounding box center [712, 267] width 15 height 15
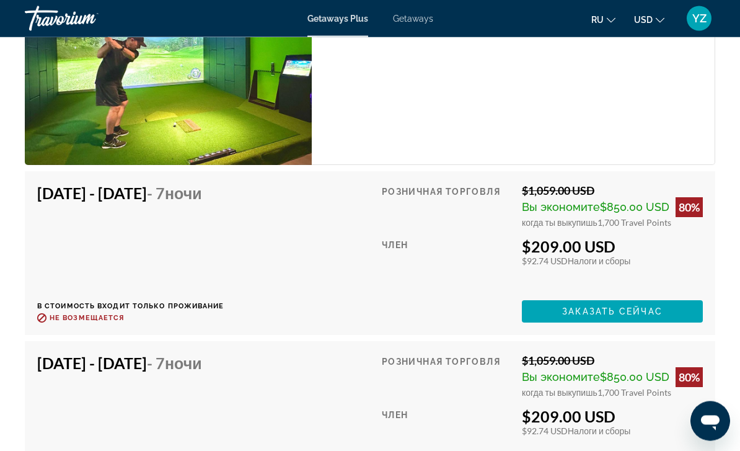
scroll to position [2463, 0]
click at [677, 296] on span "Main content" at bounding box center [612, 311] width 181 height 30
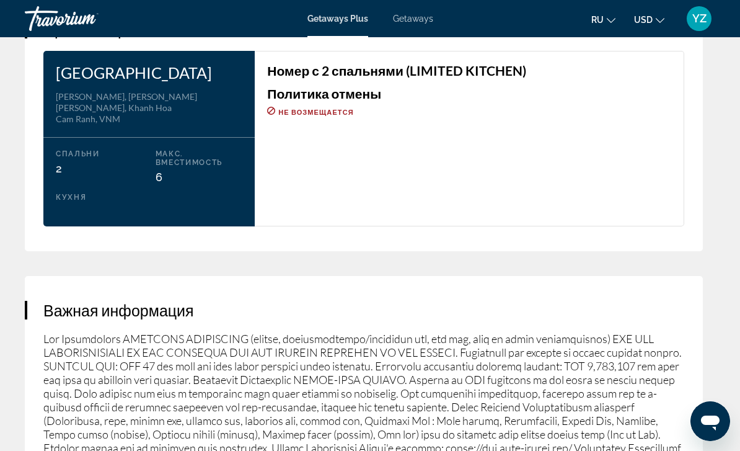
scroll to position [1908, 0]
